Goal: Information Seeking & Learning: Find specific page/section

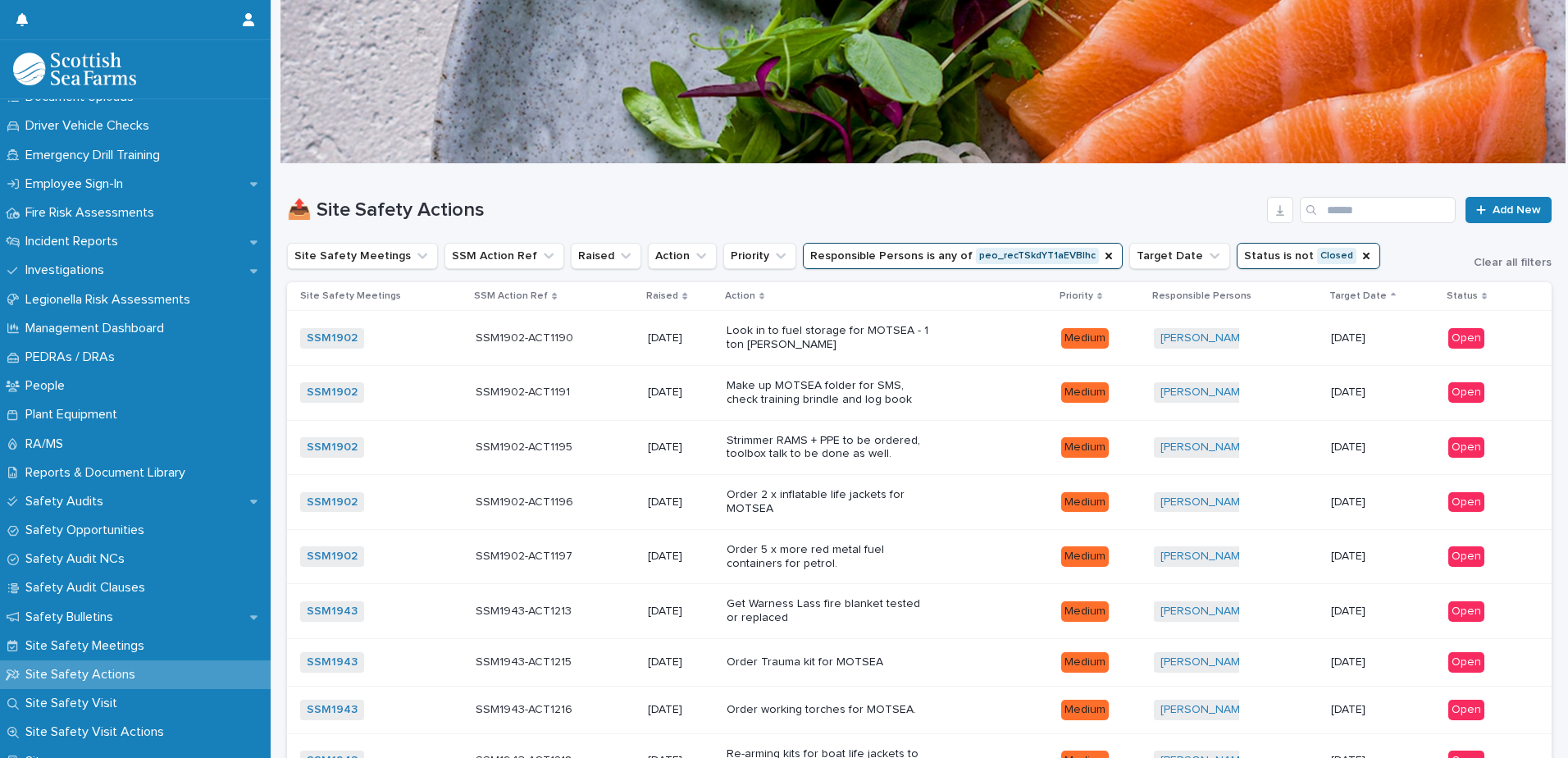
scroll to position [496, 0]
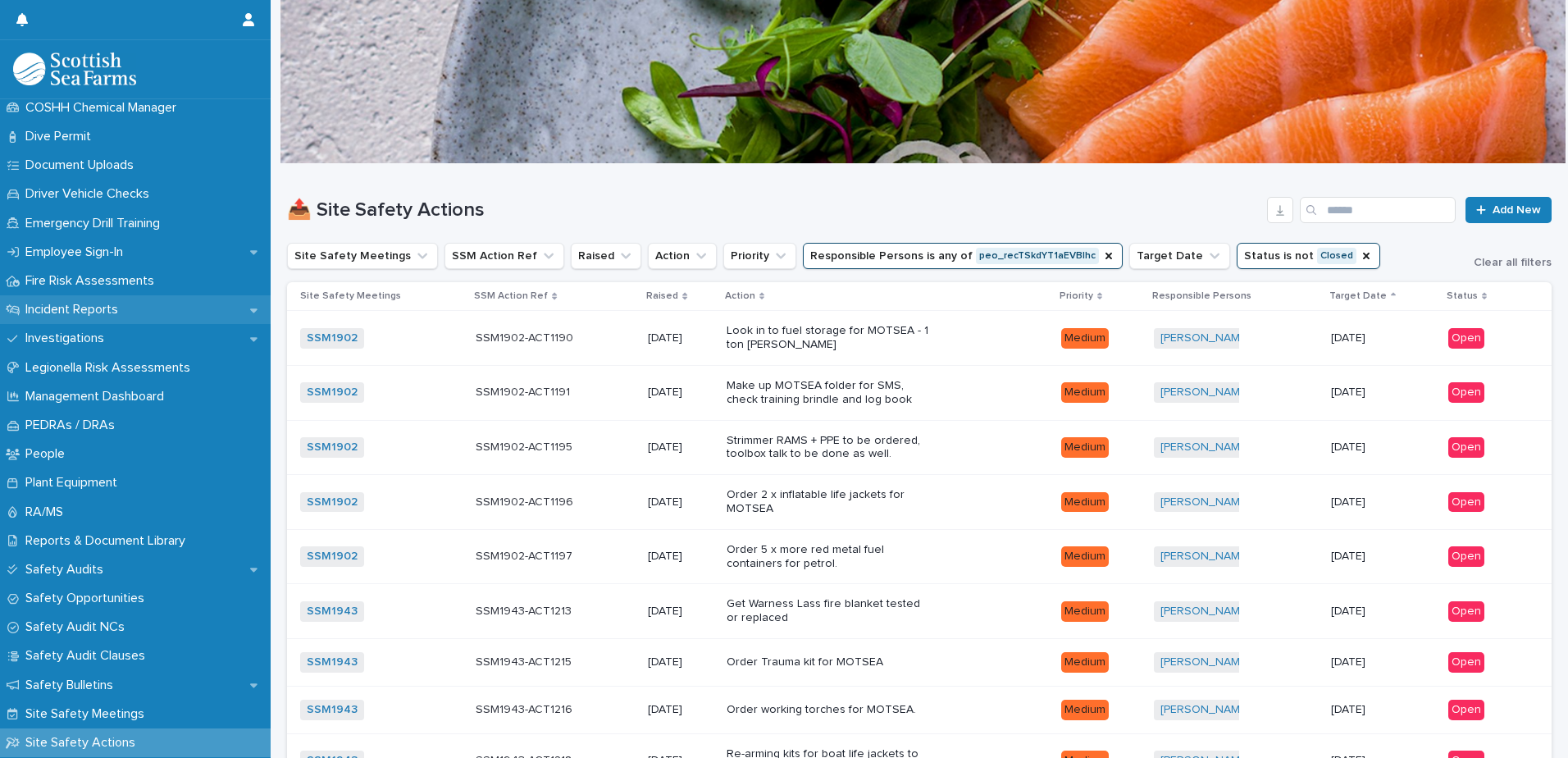
click at [105, 308] on p "Incident Reports" at bounding box center [75, 310] width 112 height 15
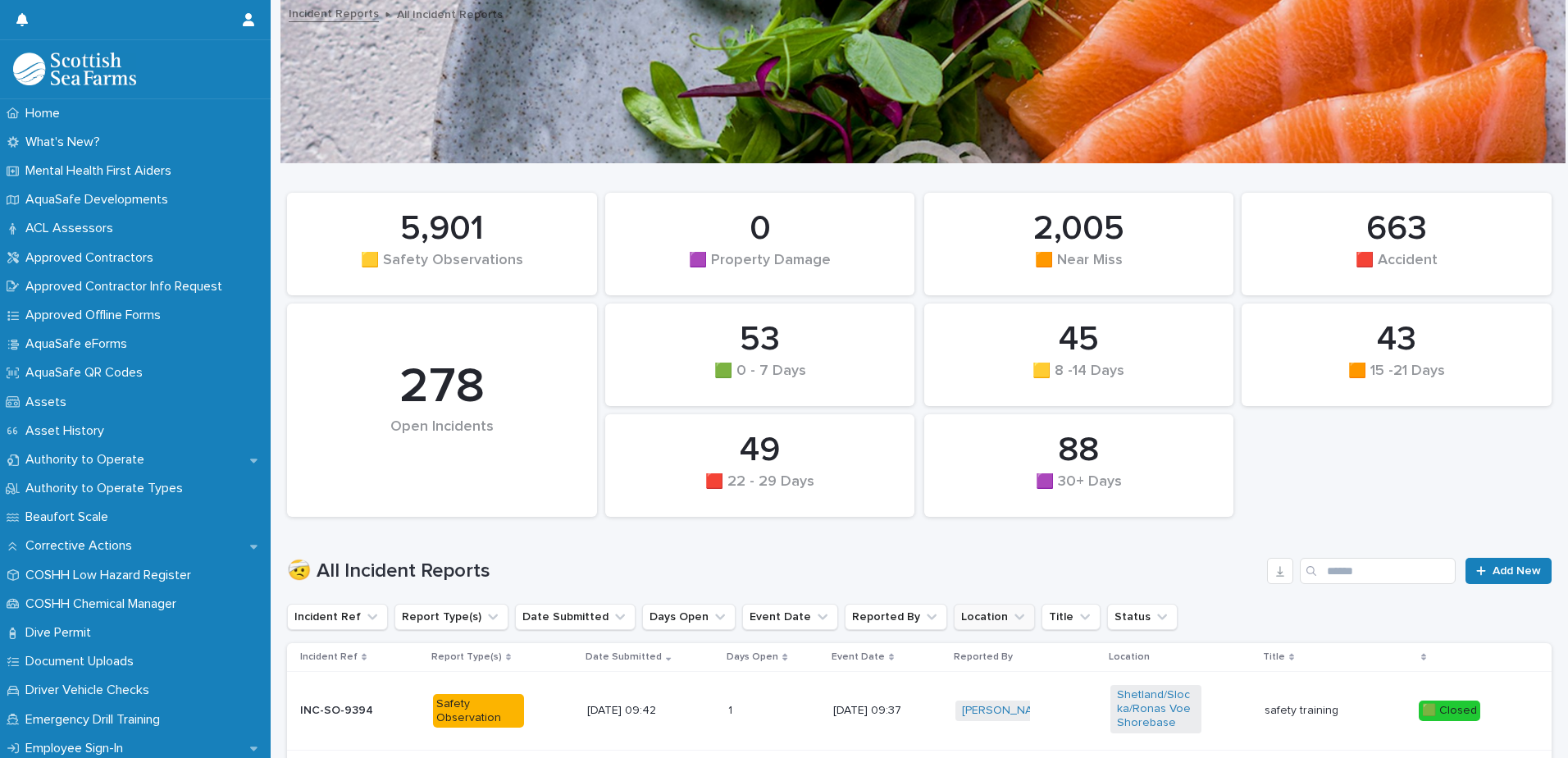
click at [972, 618] on button "Location" at bounding box center [994, 616] width 81 height 26
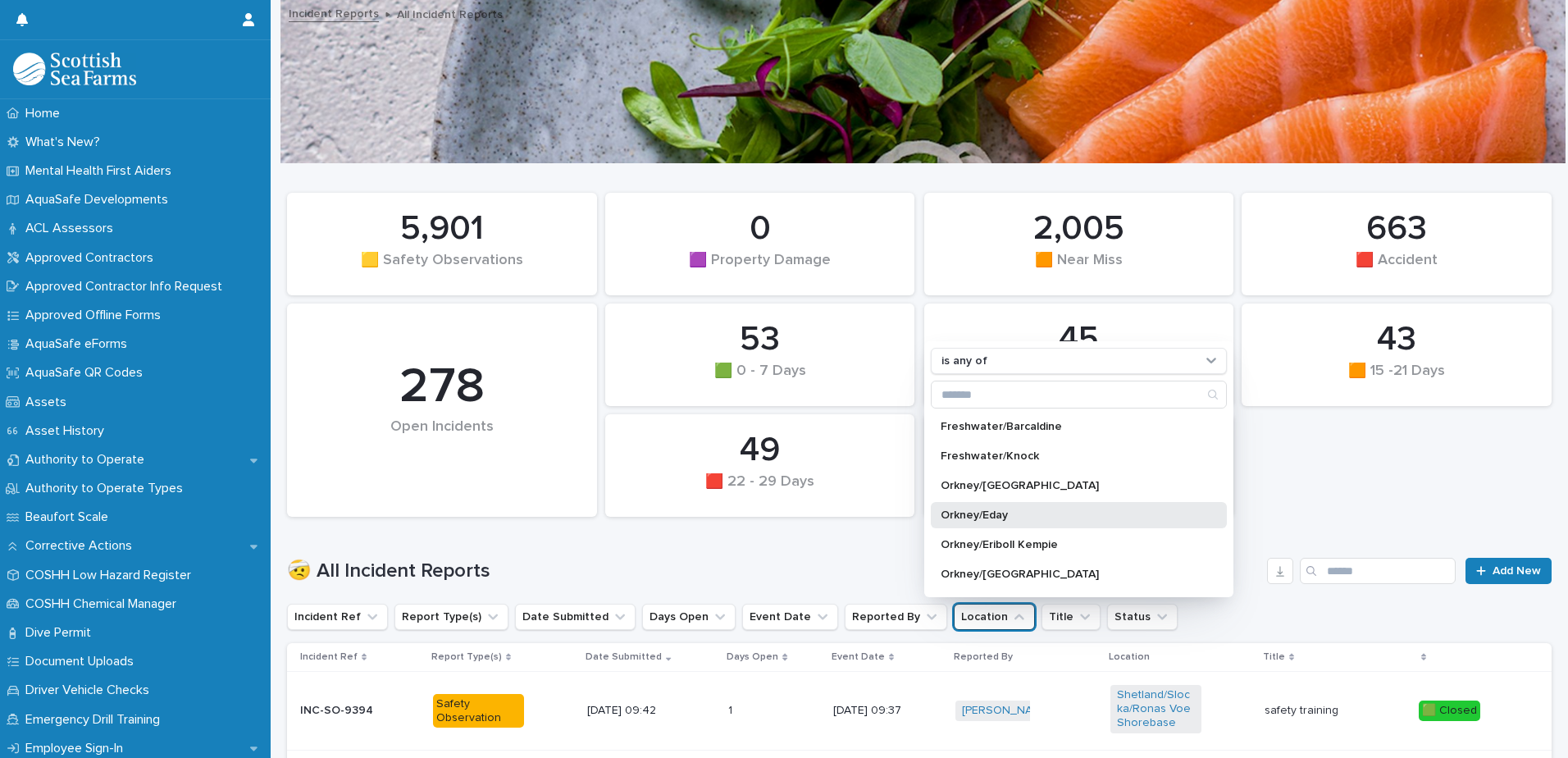
click at [997, 514] on p "Orkney/Eday" at bounding box center [1070, 515] width 260 height 11
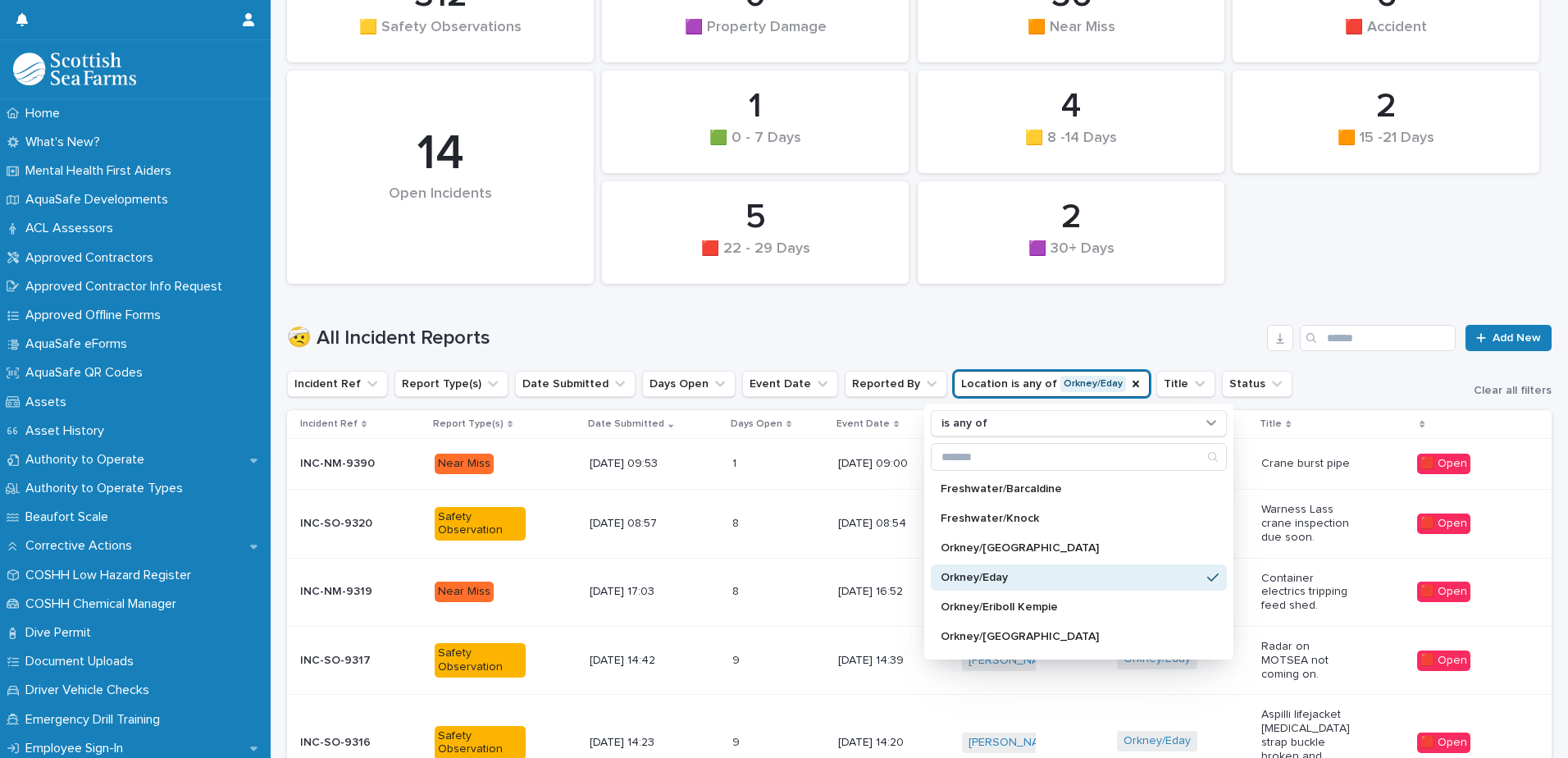
scroll to position [235, 0]
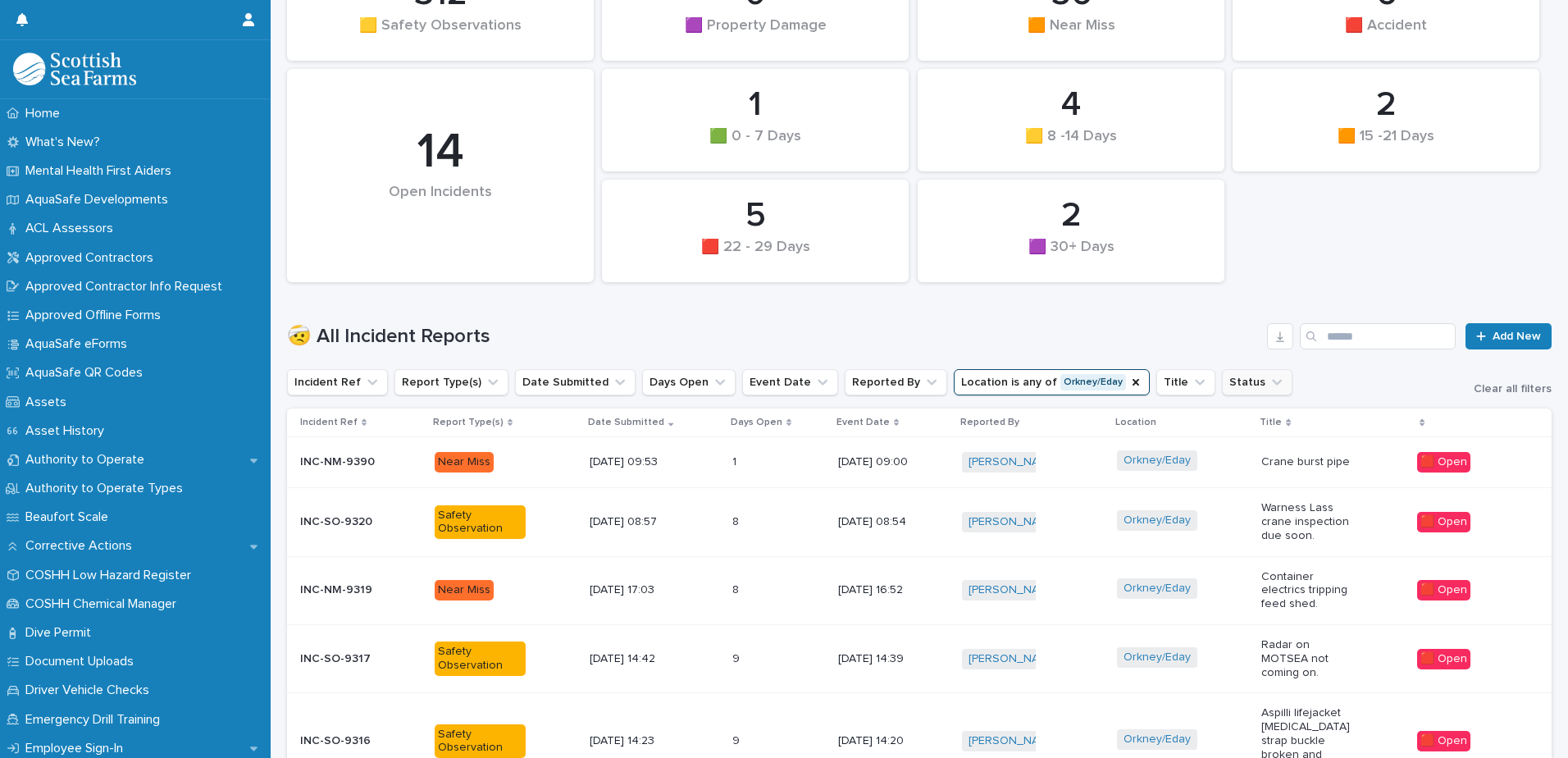
click at [1272, 383] on icon "Status" at bounding box center [1277, 382] width 10 height 6
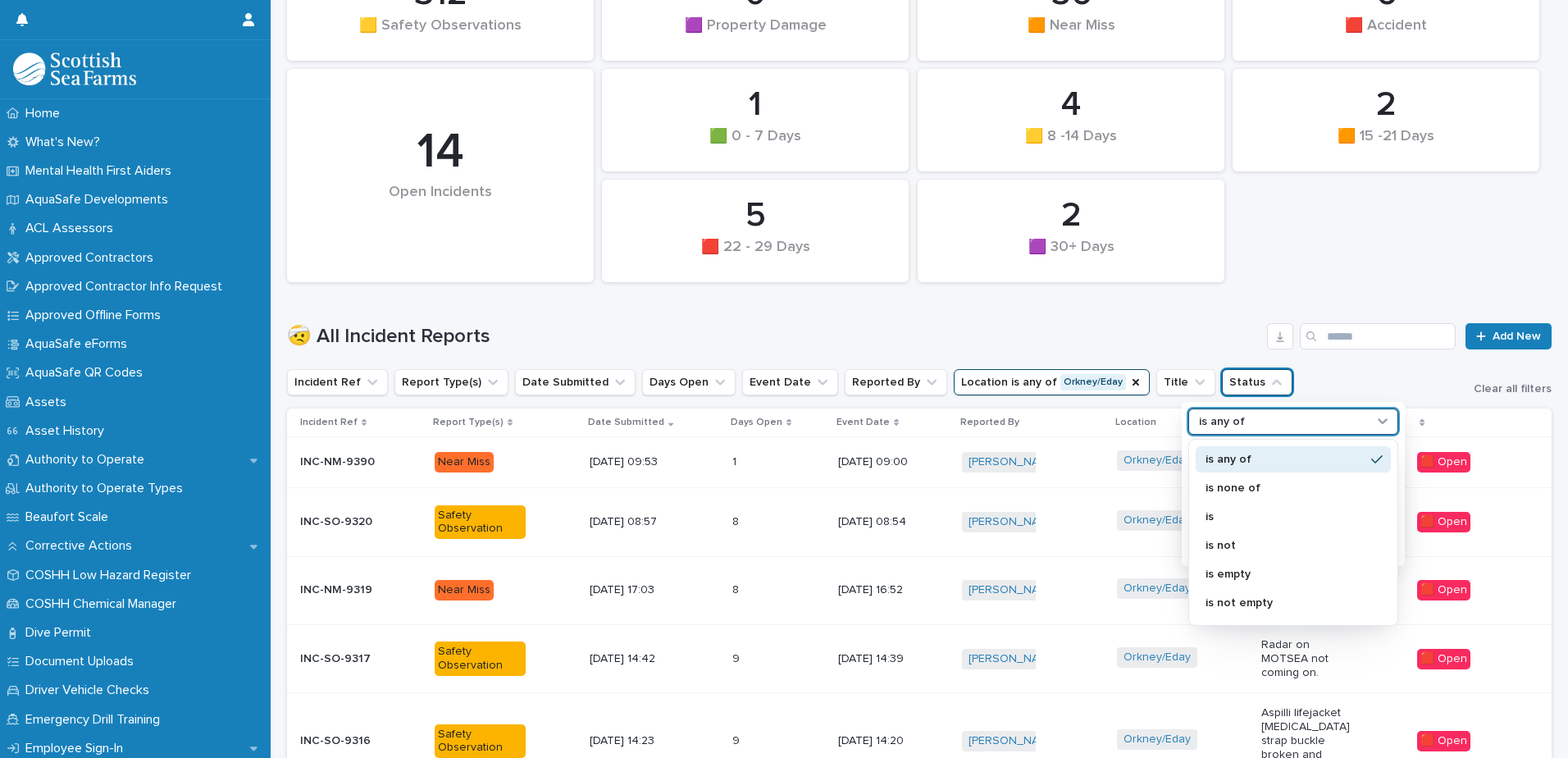
click at [1253, 420] on div "is any of" at bounding box center [1282, 422] width 181 height 17
click at [1235, 543] on p "is not" at bounding box center [1285, 545] width 159 height 11
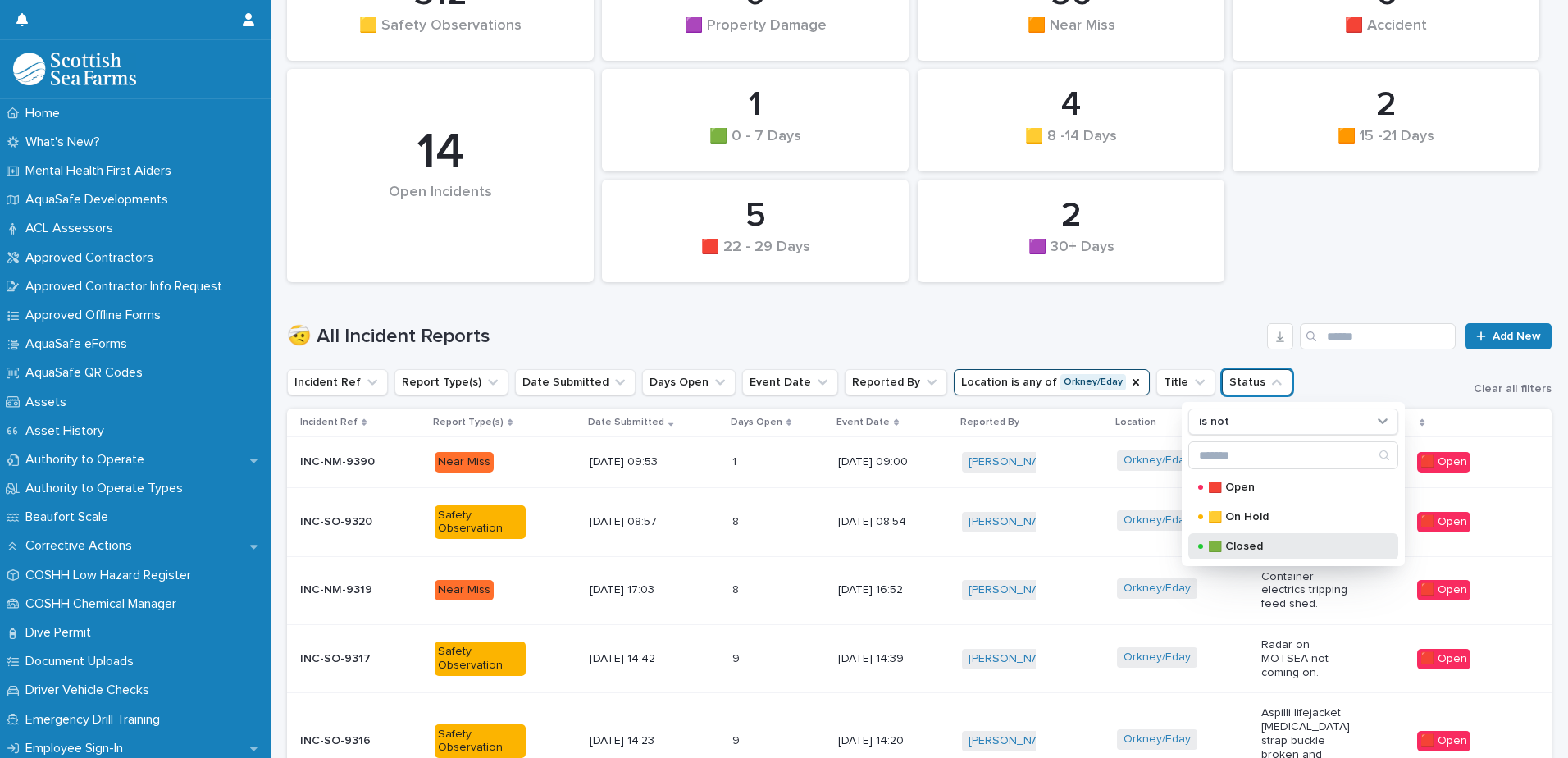
click at [1207, 542] on div "🟩 Closed" at bounding box center [1293, 545] width 210 height 26
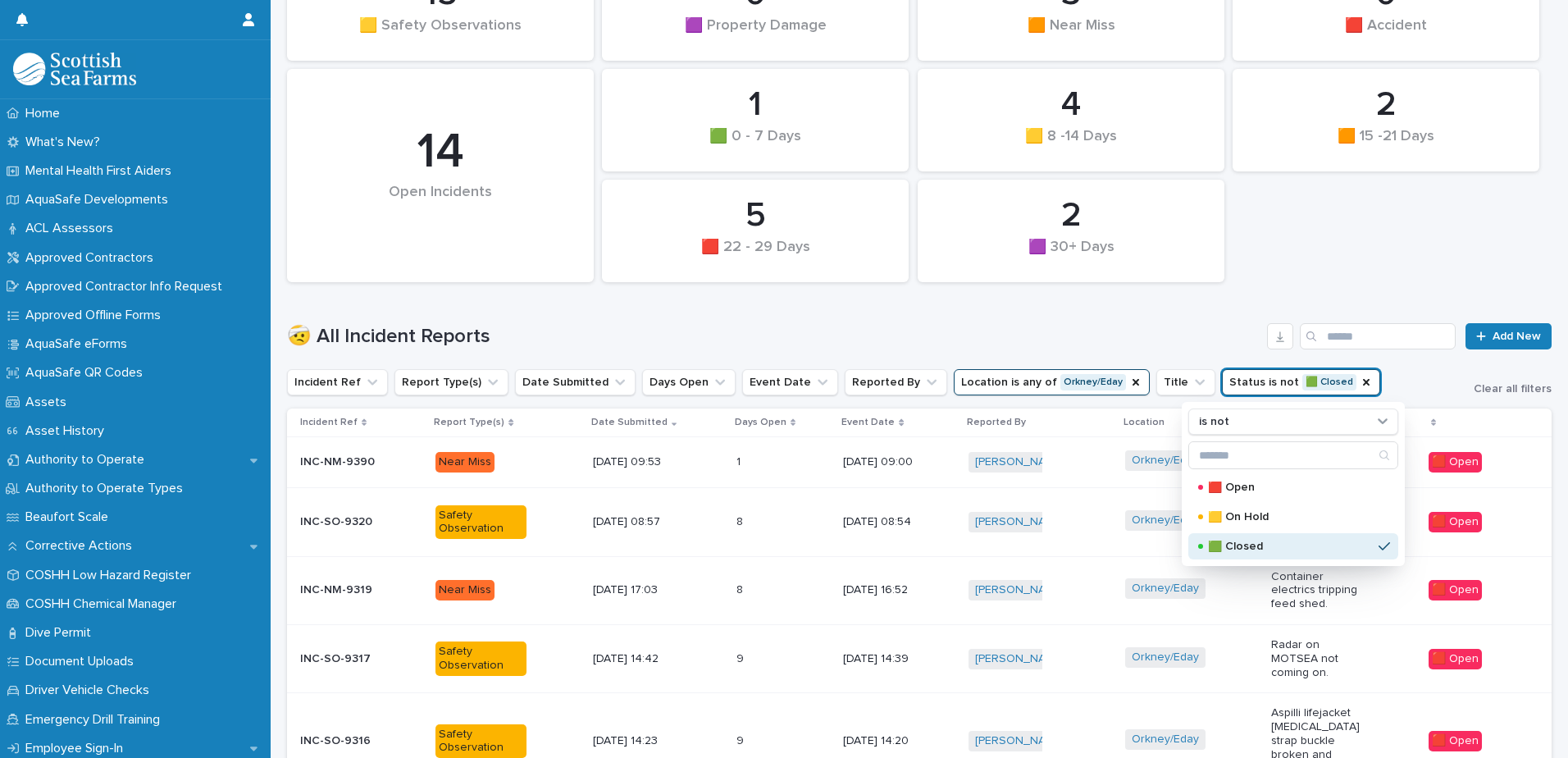
click at [1368, 236] on div "2 🟧 15 -21 Days 1 🟩 0 - 7 Days 0 🟪 Property Damage 2 🟪 30+ Days 4 🟨 8 -14 Days …" at bounding box center [919, 120] width 1281 height 340
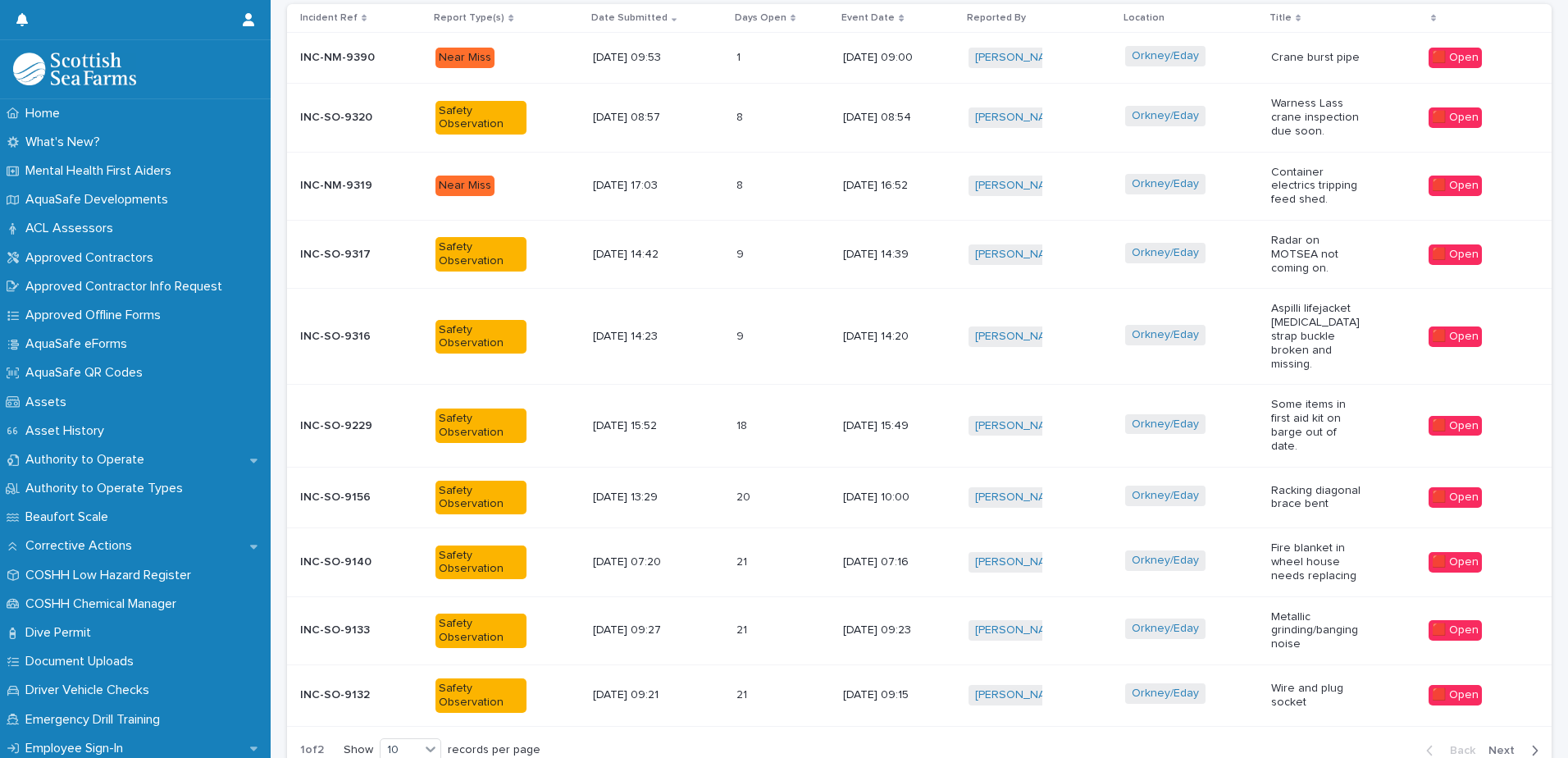
scroll to position [637, 0]
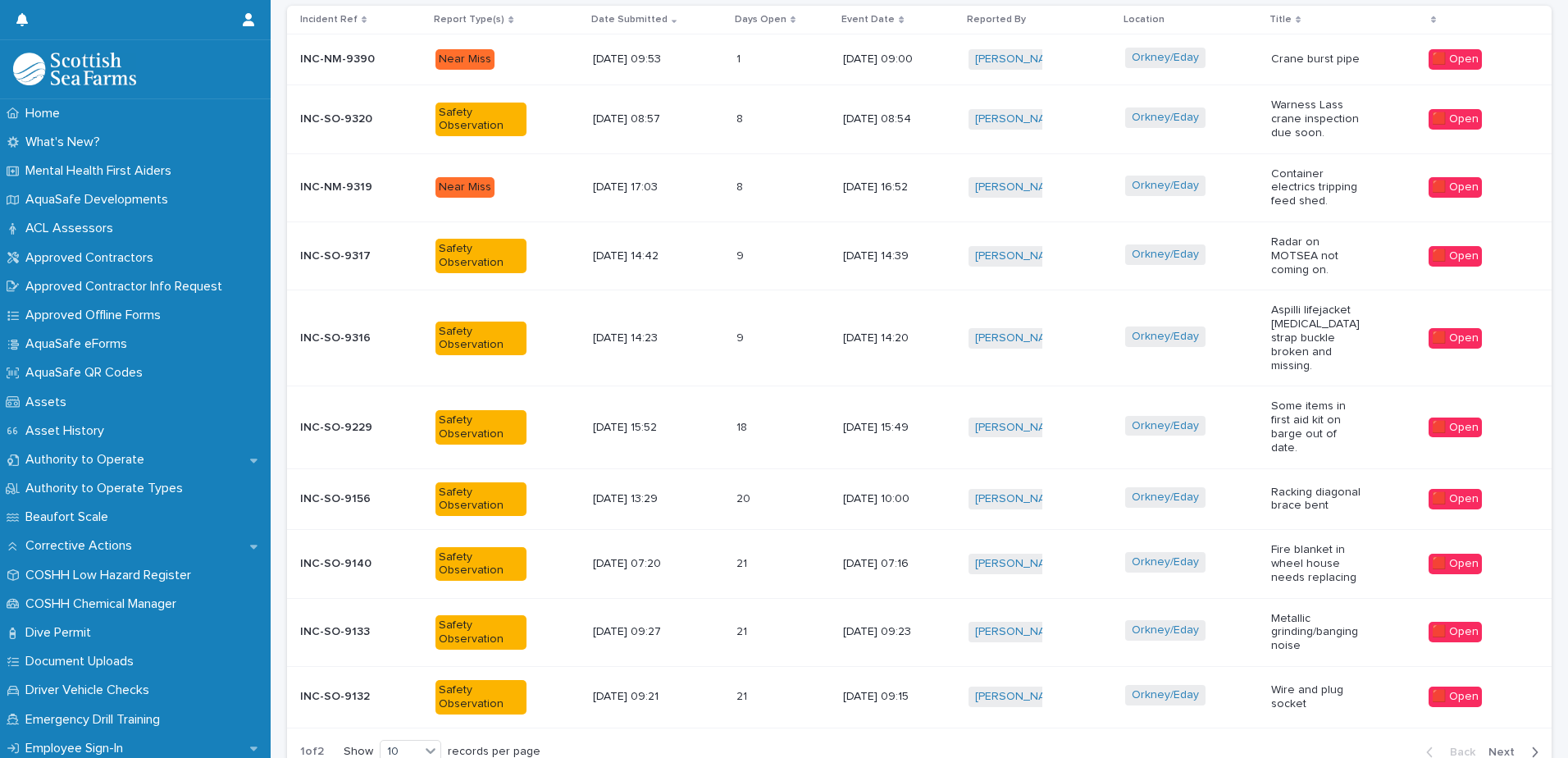
click at [697, 79] on td "[DATE] 09:53" at bounding box center [658, 59] width 144 height 51
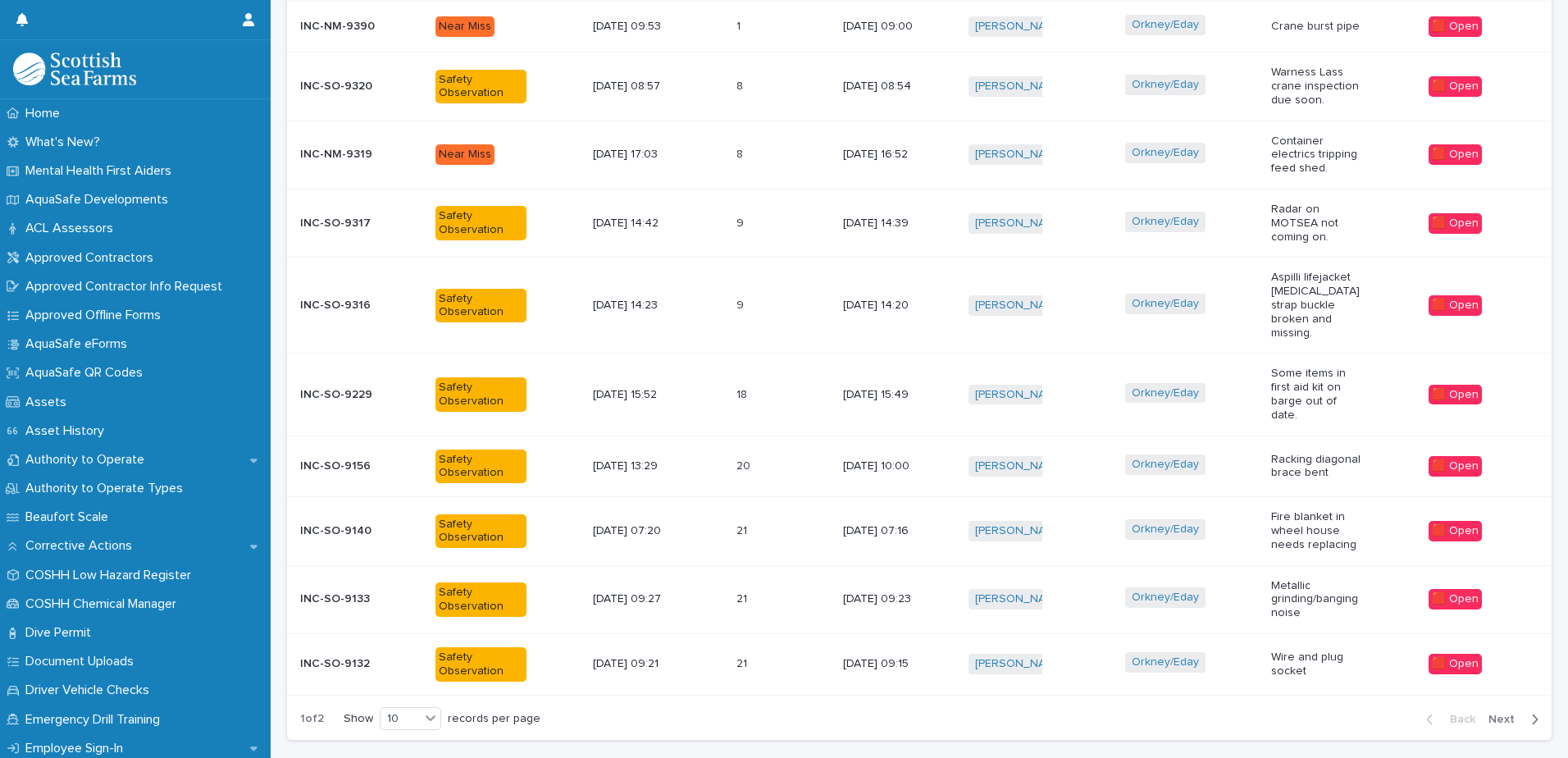
scroll to position [668, 0]
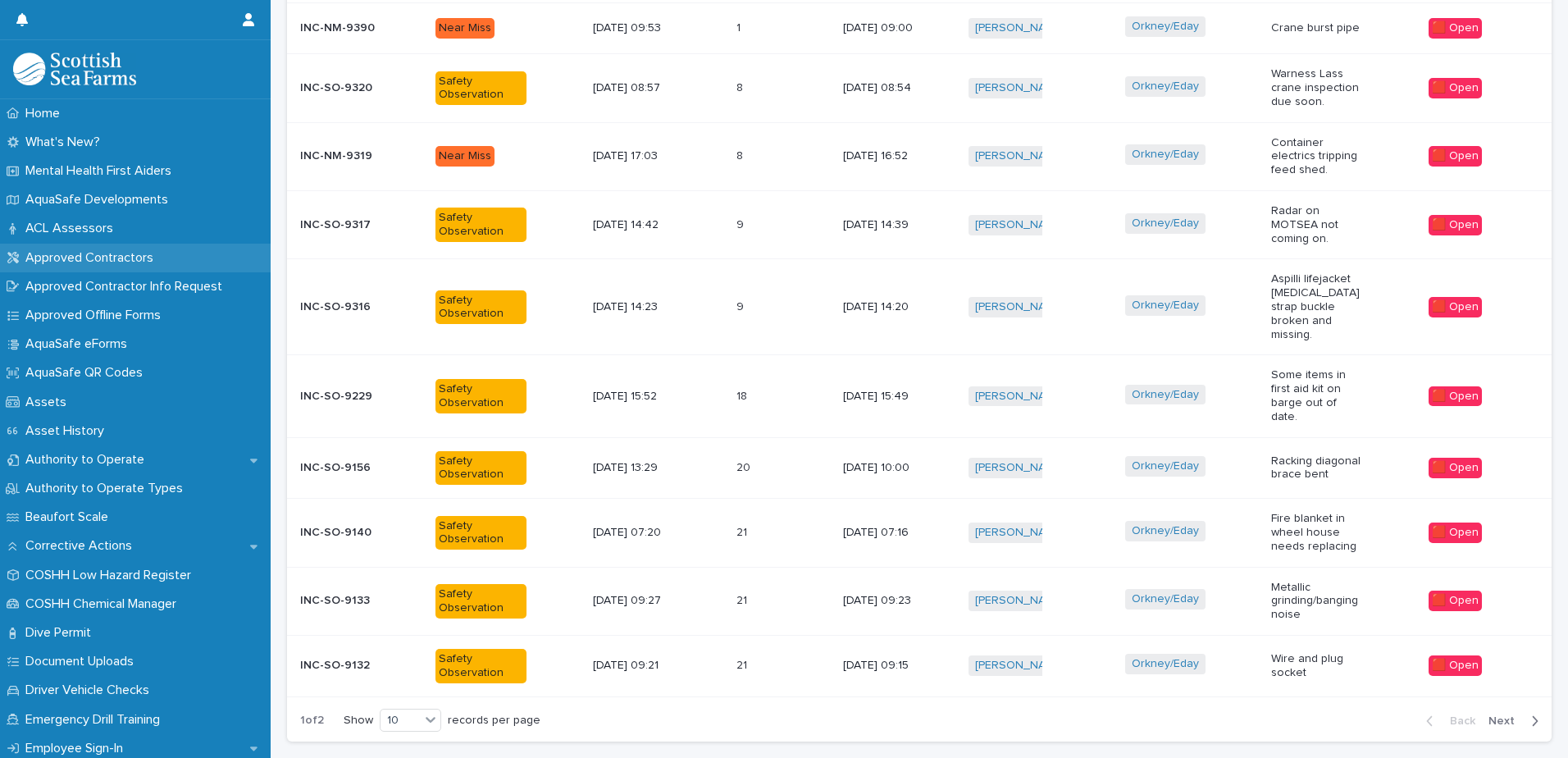
click at [118, 258] on p "Approved Contractors" at bounding box center [93, 258] width 148 height 15
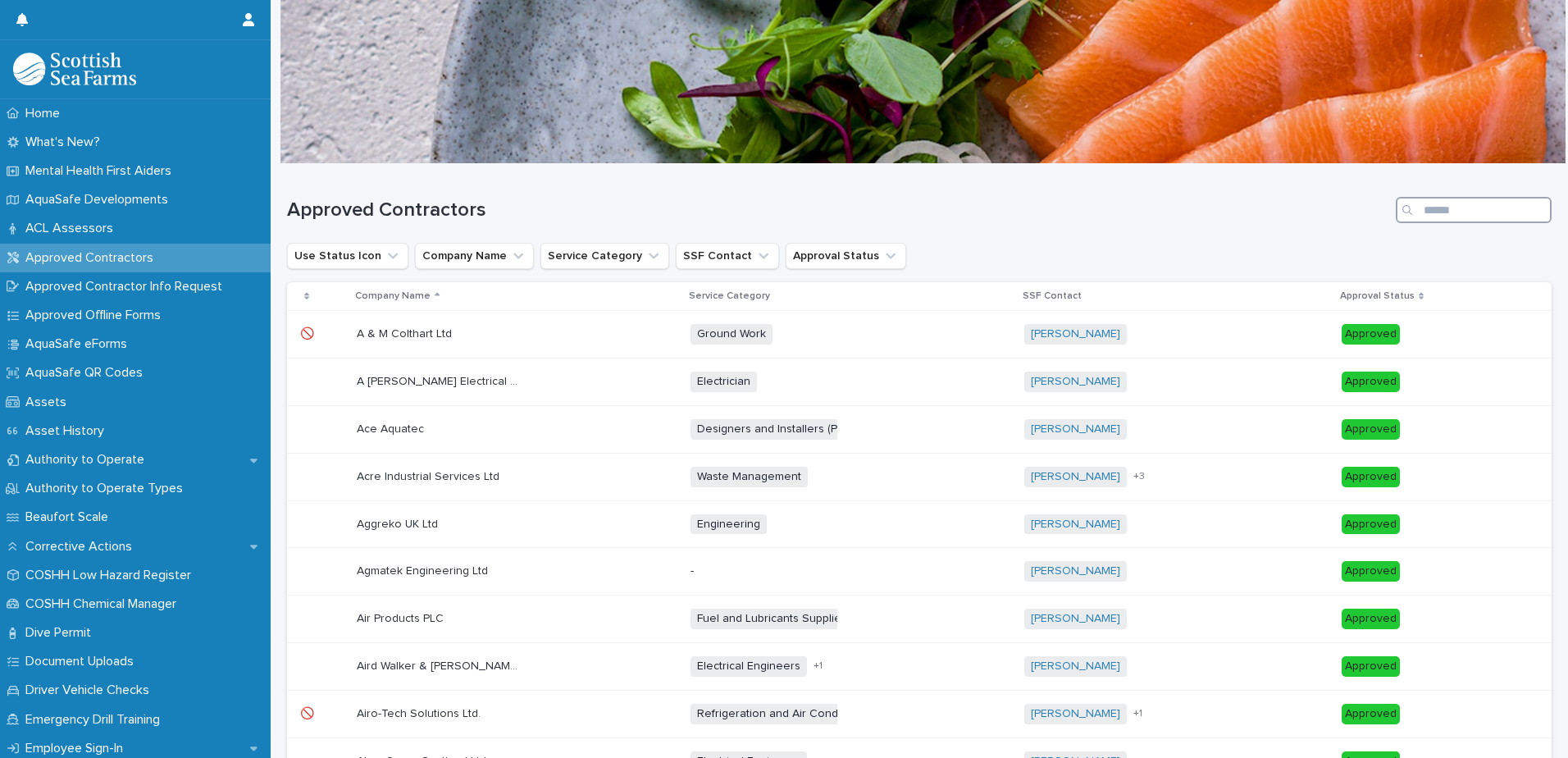
click at [1475, 202] on input "Search" at bounding box center [1473, 209] width 156 height 26
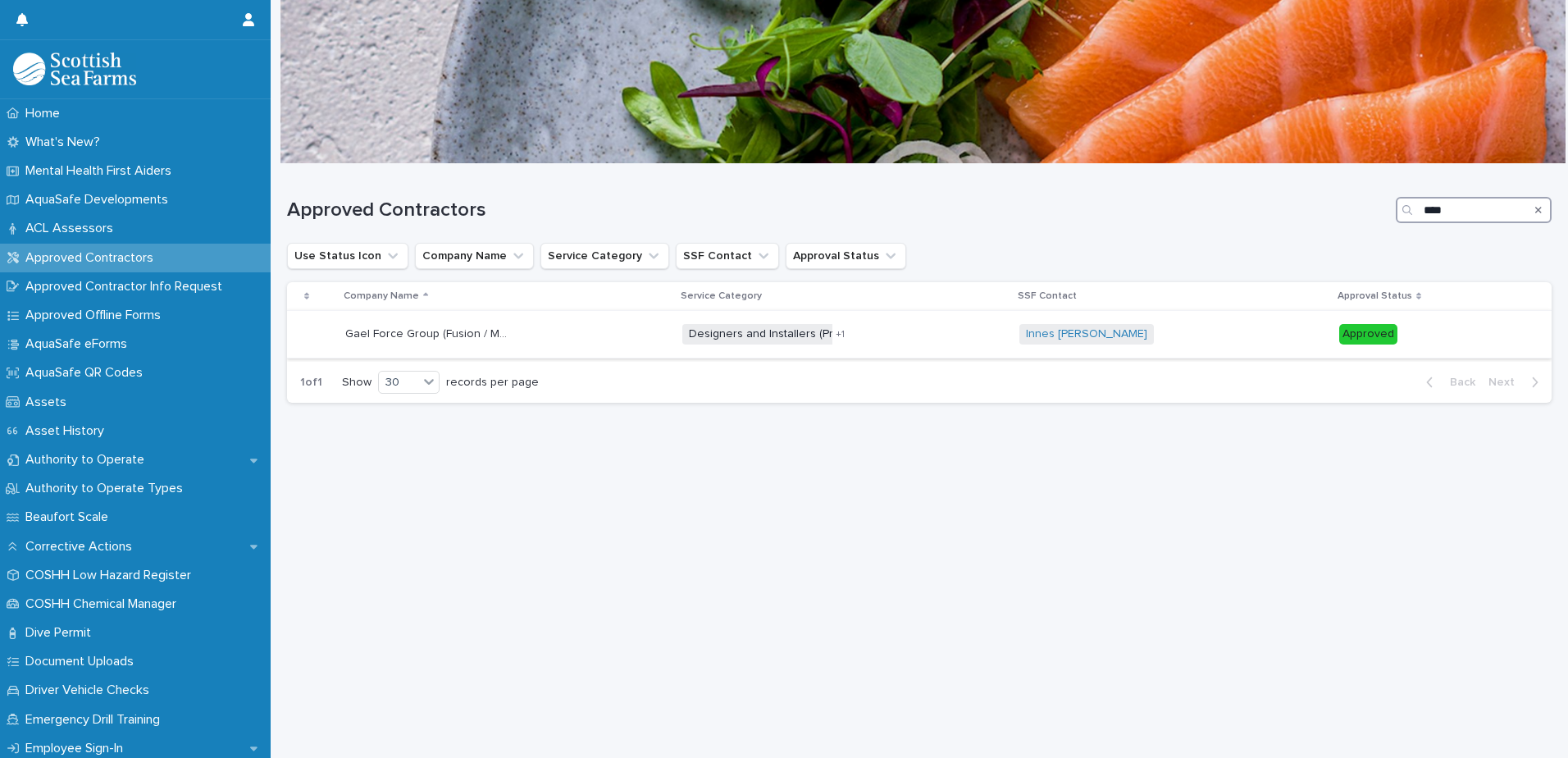
type input "****"
click at [409, 332] on p "Gael Force Group (Fusion / Marine / Engineering / Marine Technology)" at bounding box center [428, 333] width 168 height 17
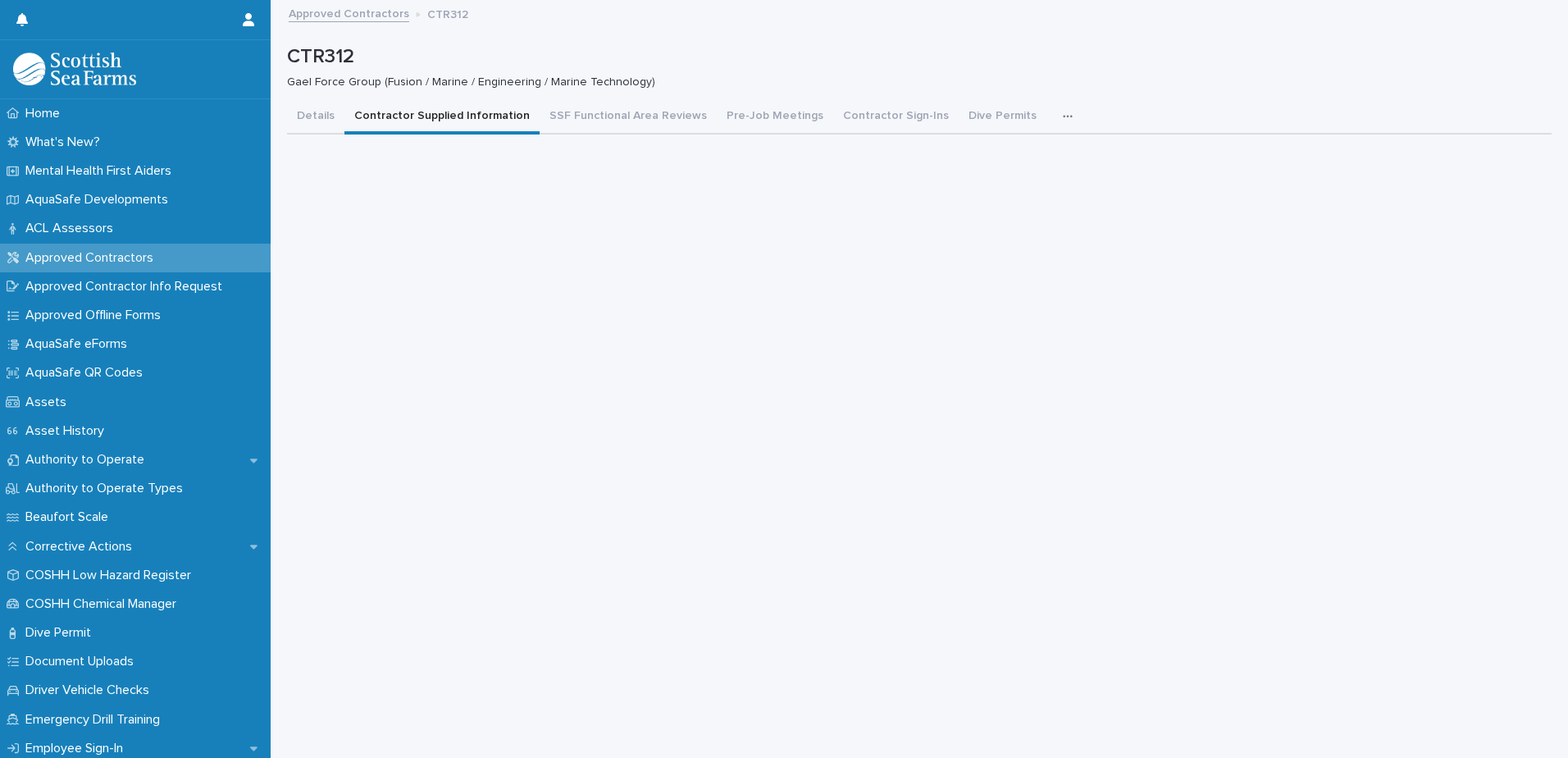
click at [428, 121] on button "Contractor Supplied Information" at bounding box center [442, 117] width 196 height 34
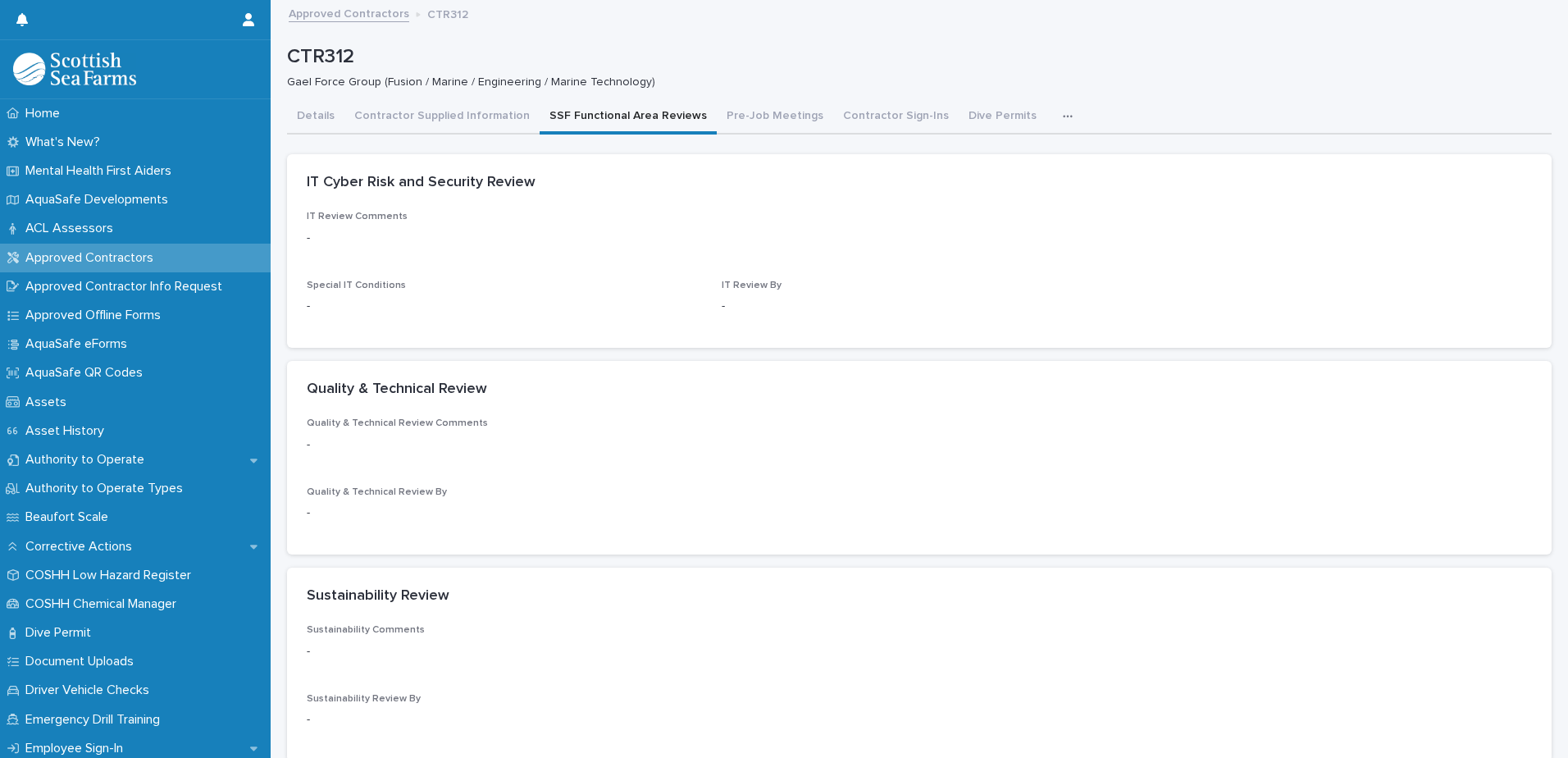
click at [633, 122] on button "SSF Functional Area Reviews" at bounding box center [628, 117] width 177 height 34
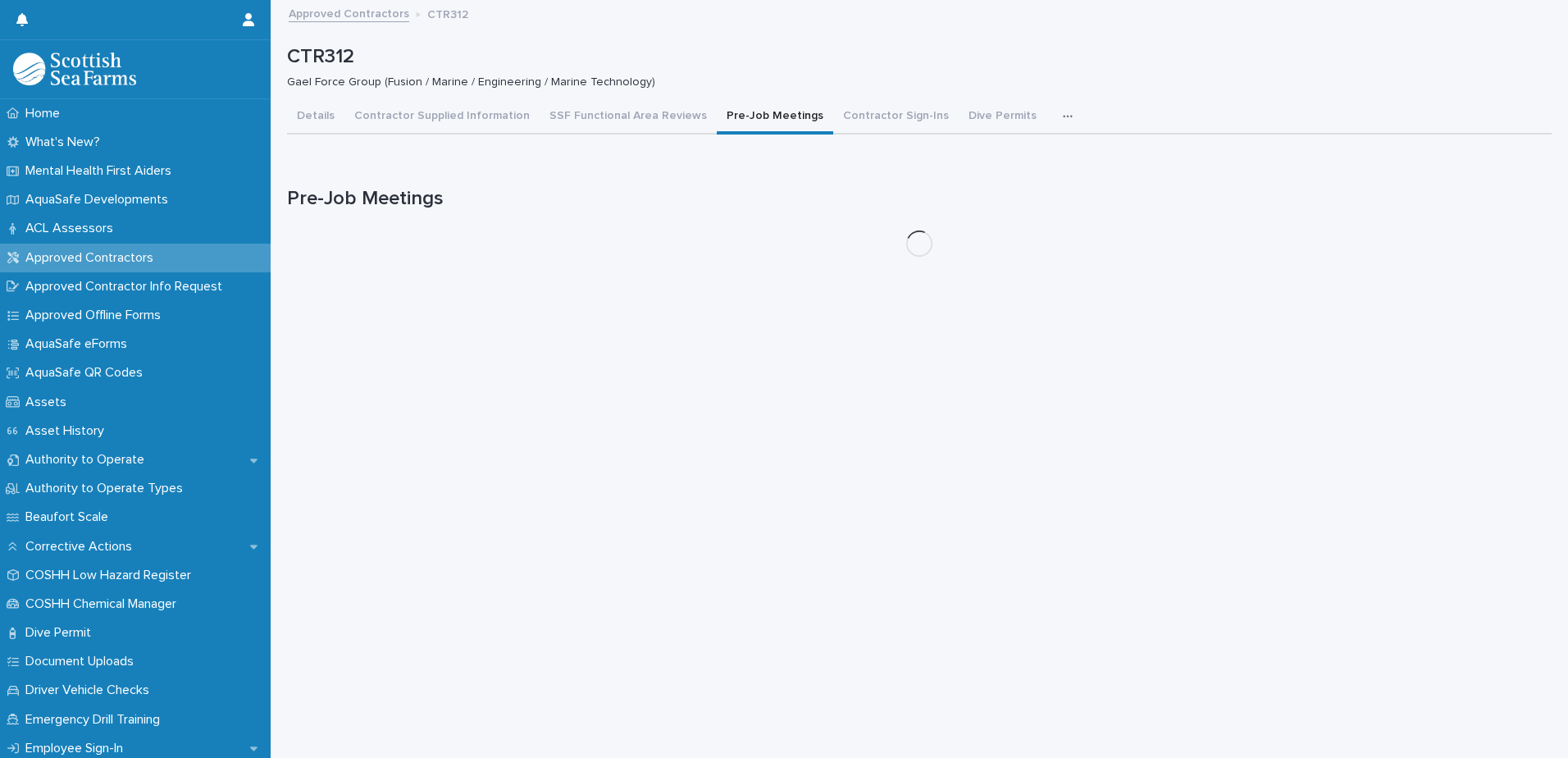
click at [761, 117] on button "Pre-Job Meetings" at bounding box center [775, 117] width 117 height 34
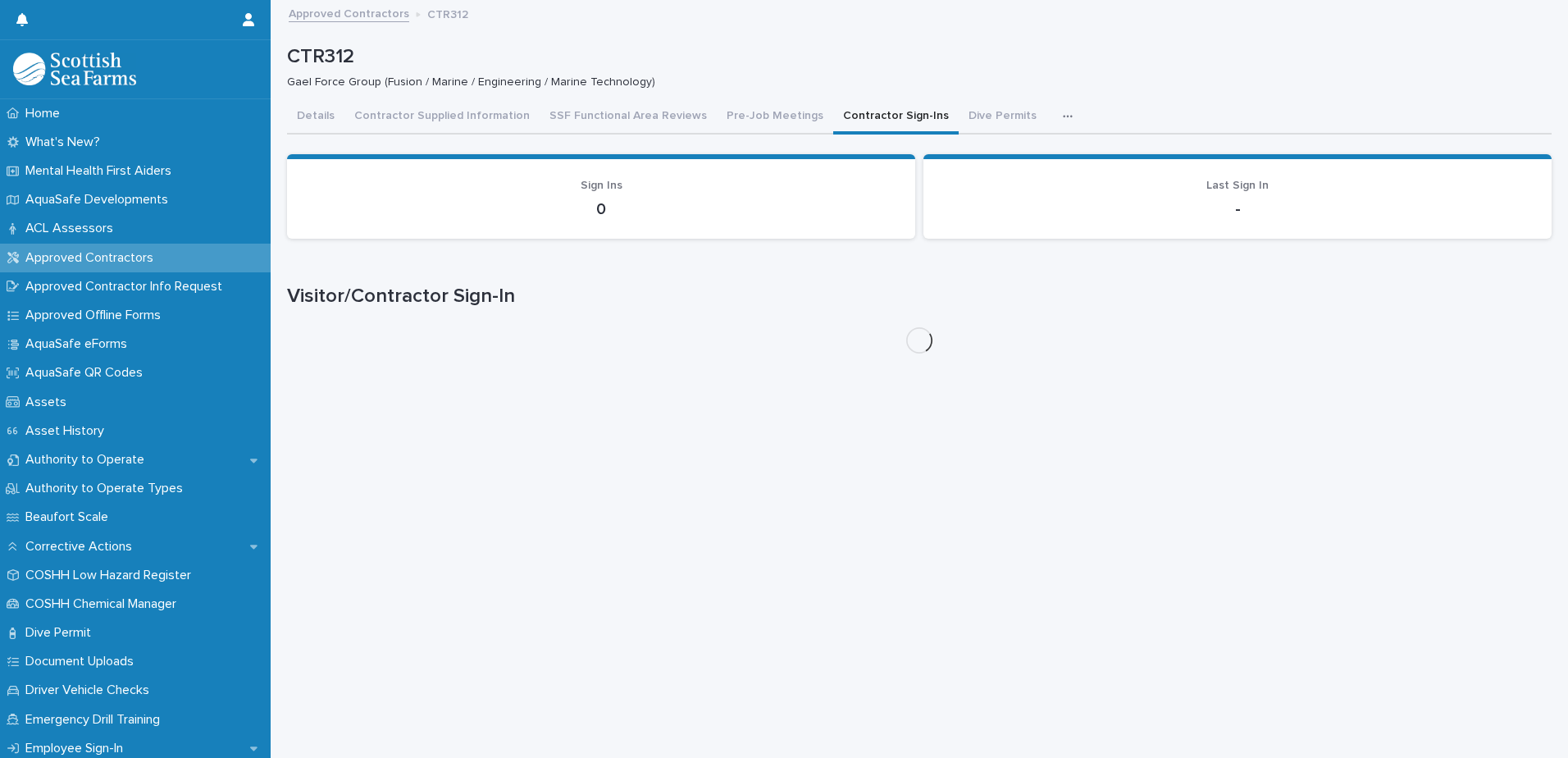
click at [869, 119] on button "Contractor Sign-Ins" at bounding box center [895, 117] width 126 height 34
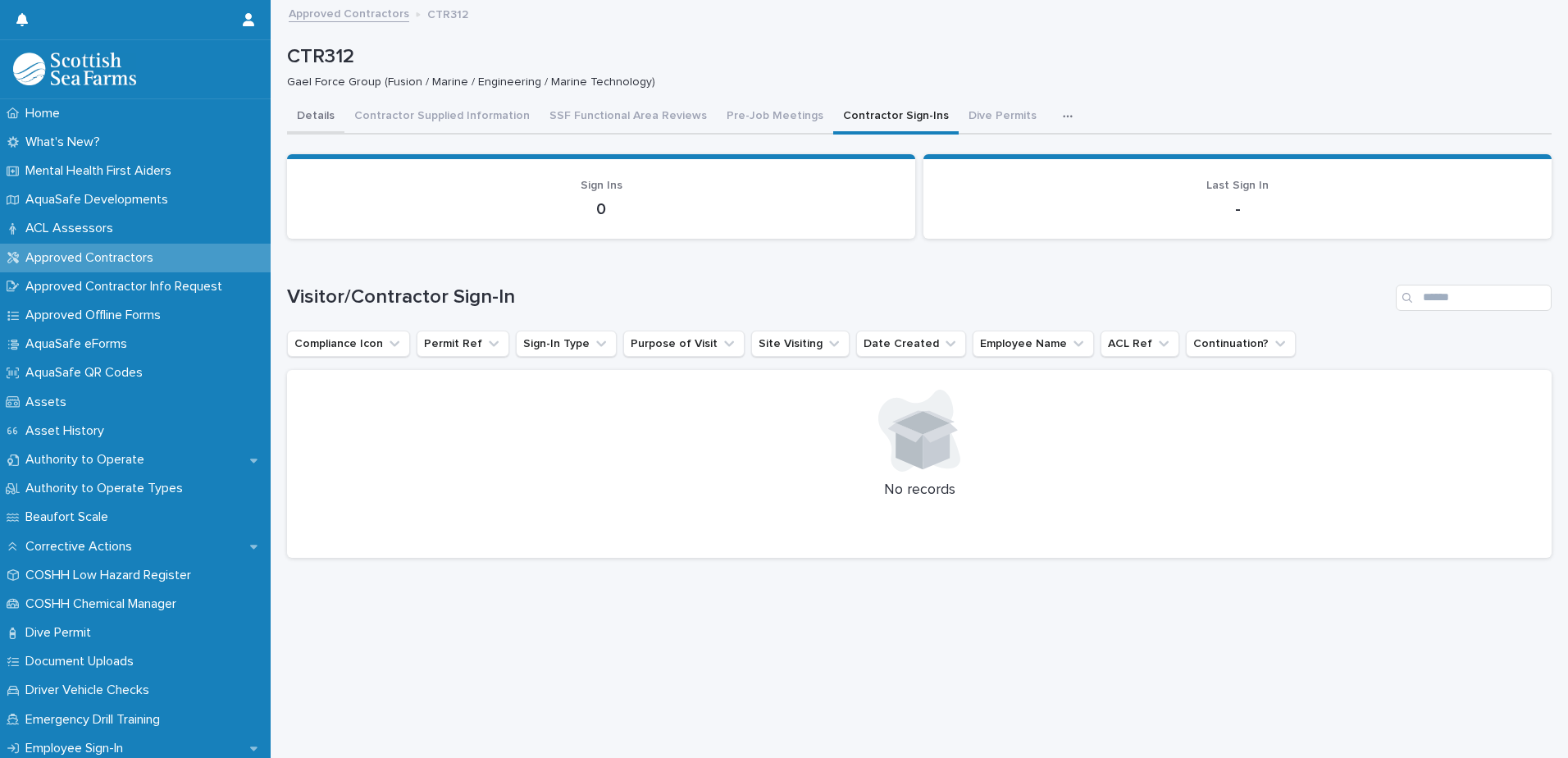
click at [312, 117] on button "Details" at bounding box center [315, 117] width 58 height 34
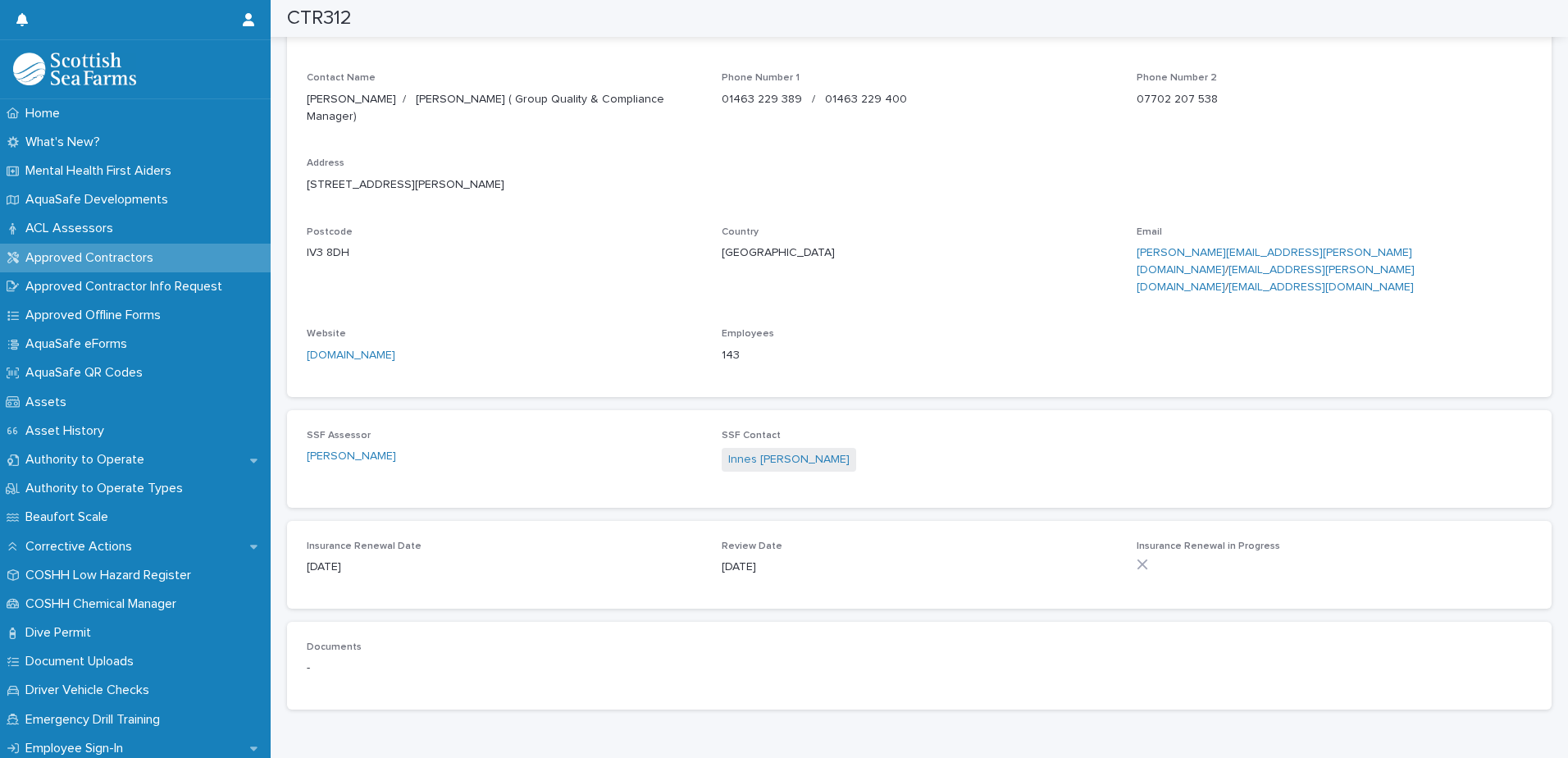
scroll to position [1060, 0]
